Goal: Transaction & Acquisition: Purchase product/service

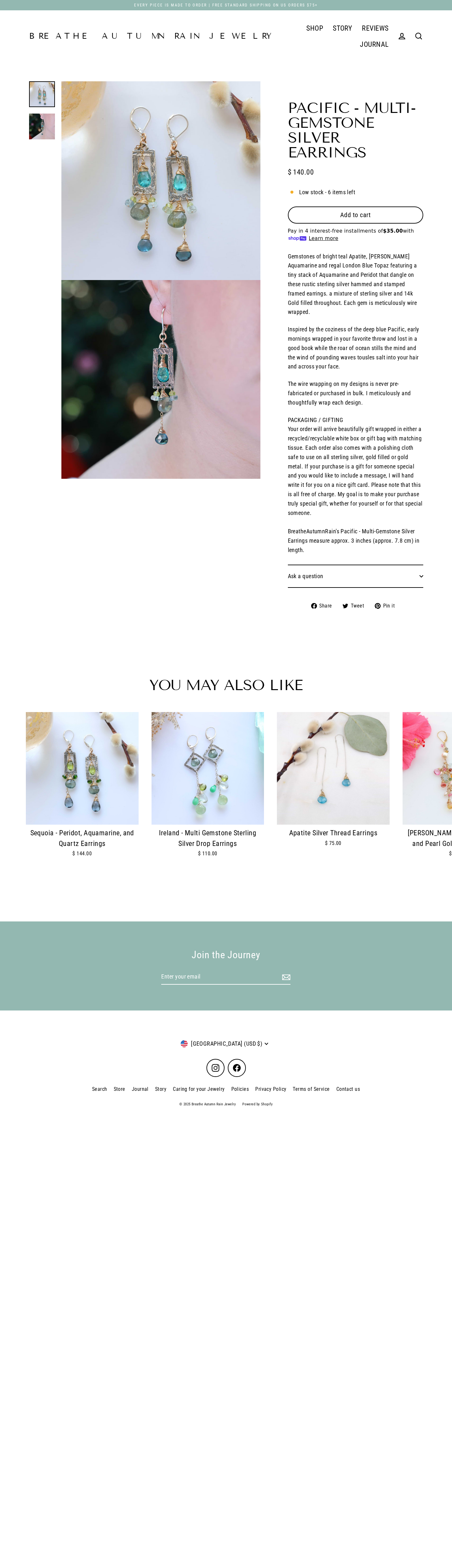
select select "3"
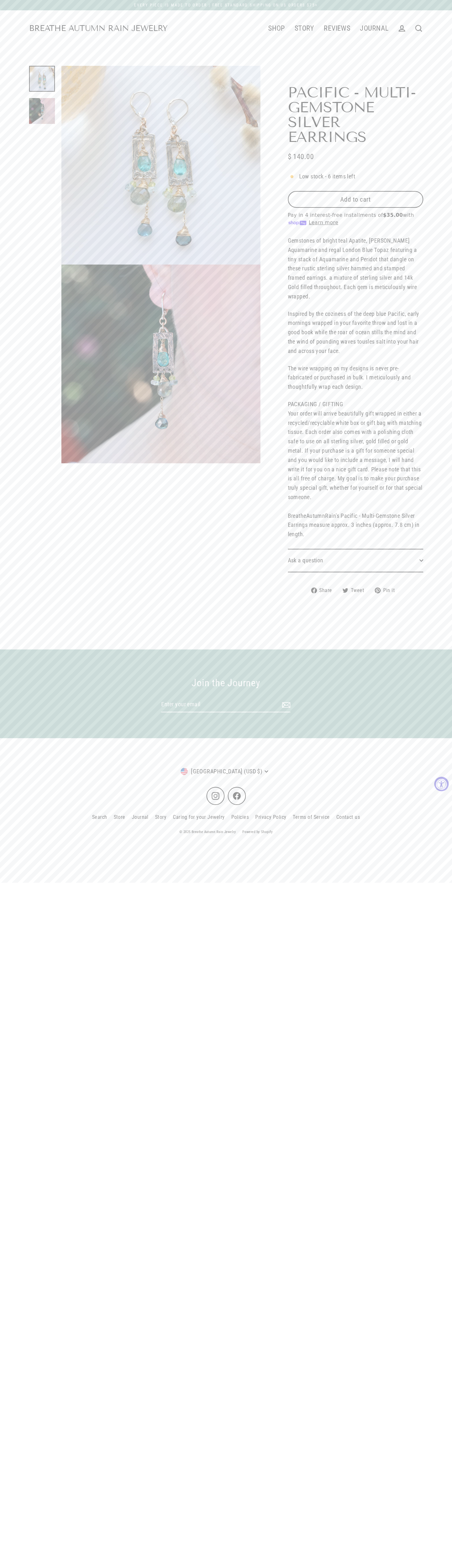
click at [355, 200] on span "Add to cart" at bounding box center [355, 199] width 30 height 8
click at [226, 1550] on span "$ 0.00" at bounding box center [219, 1550] width 15 height 9
click at [226, 23] on ul "SHOP New Arrivals Necklaces Earrings Rings Bracelets Modern Medalworks The Art …" at bounding box center [280, 28] width 225 height 16
click at [226, 1550] on span "$ 0.00" at bounding box center [219, 1550] width 15 height 9
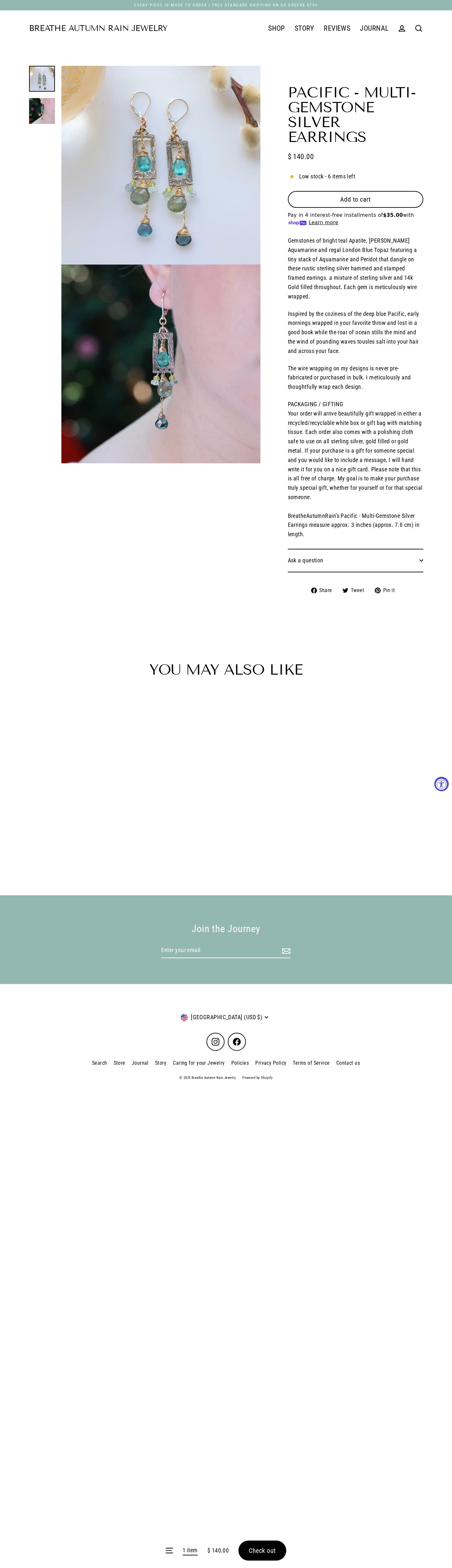
select select "3"
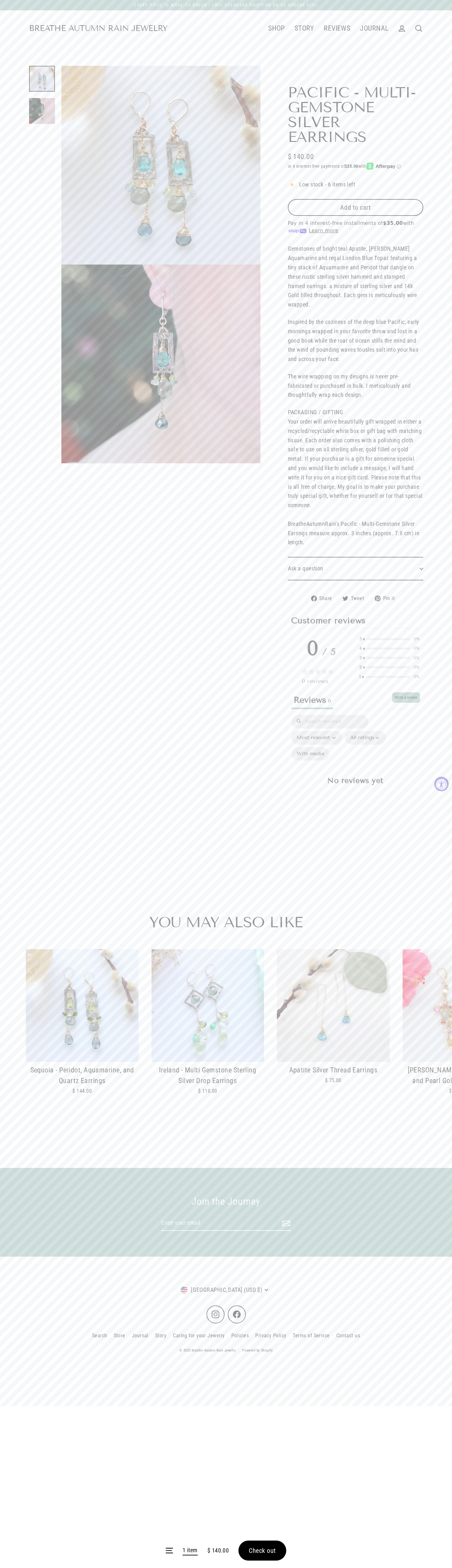
click at [262, 1550] on span "Check out" at bounding box center [262, 1550] width 27 height 8
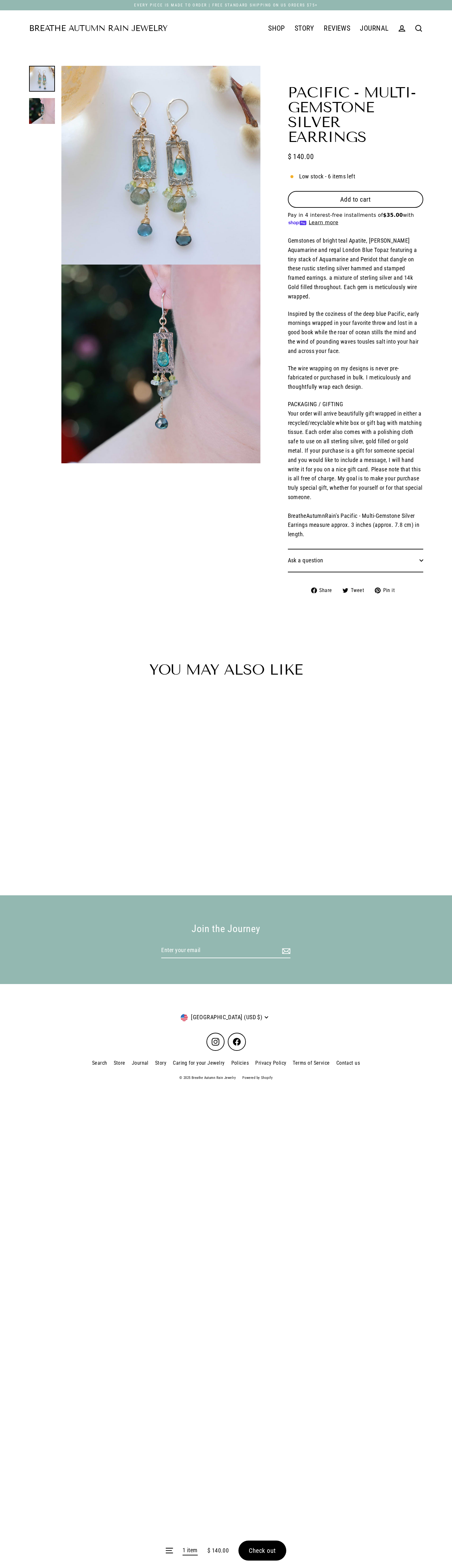
select select "3"
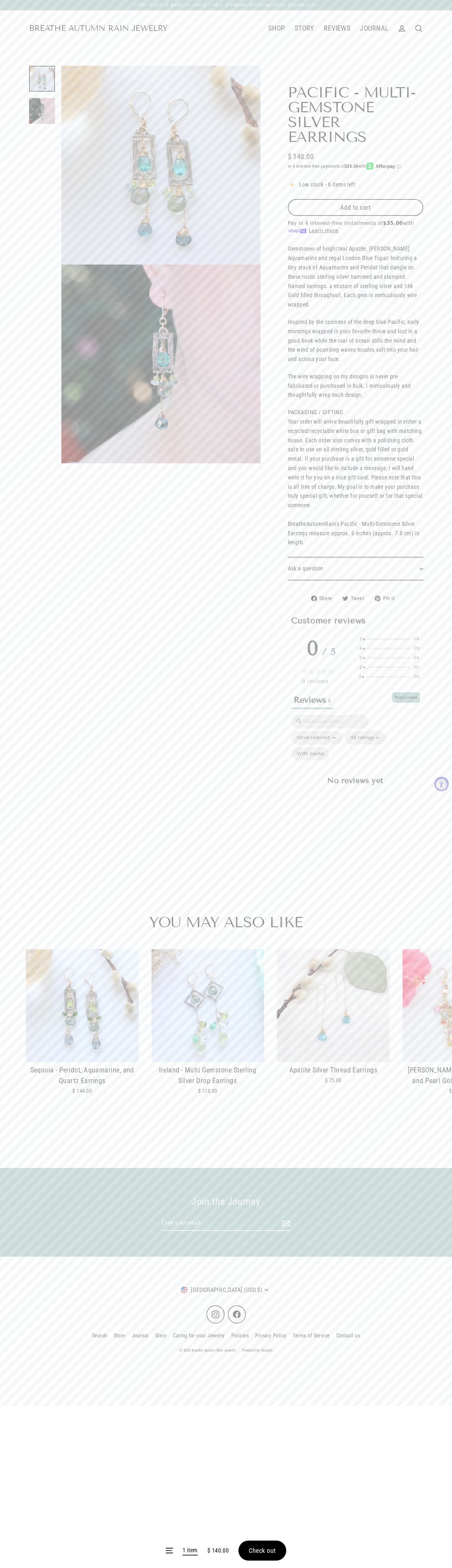
click at [226, 23] on ul "SHOP New Arrivals Necklaces Earrings Rings Bracelets Modern Medalworks The Art …" at bounding box center [280, 28] width 225 height 16
